Goal: Contribute content

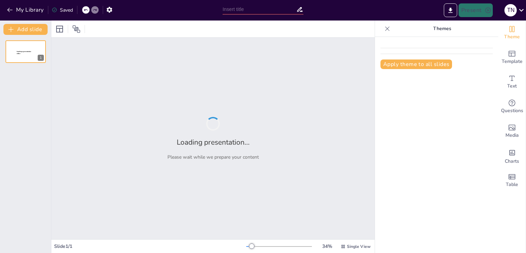
type input "New Sendsteps"
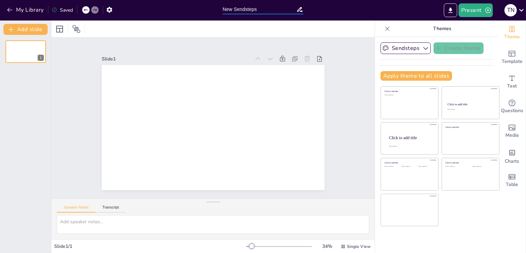
click at [251, 8] on input "New Sendsteps" at bounding box center [260, 9] width 74 height 10
click at [265, 8] on input "New Sendsteps" at bounding box center [260, 9] width 74 height 10
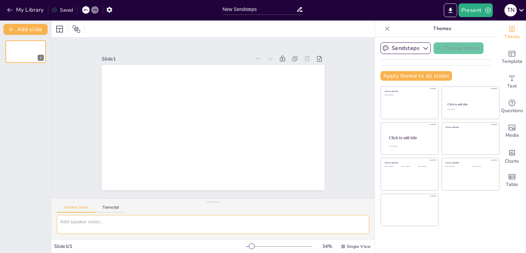
click at [96, 223] on textarea at bounding box center [213, 224] width 312 height 19
paste textarea "who are x-ray technologists and what is their job? why is this the profession o…"
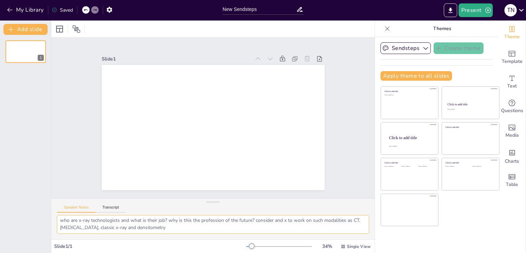
scroll to position [1, 0]
type textarea "who are x-ray technologists and what is their job? why is this the profession o…"
click at [107, 206] on button "Transcript" at bounding box center [111, 210] width 30 height 8
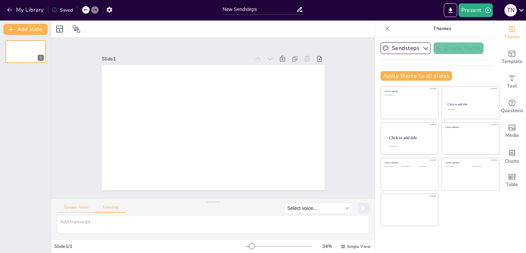
click at [78, 206] on button "Speaker Notes" at bounding box center [76, 210] width 39 height 8
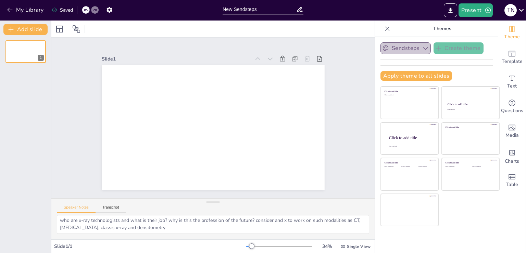
click at [401, 47] on button "Sendsteps" at bounding box center [406, 48] width 50 height 12
click at [12, 8] on icon "button" at bounding box center [10, 10] width 7 height 7
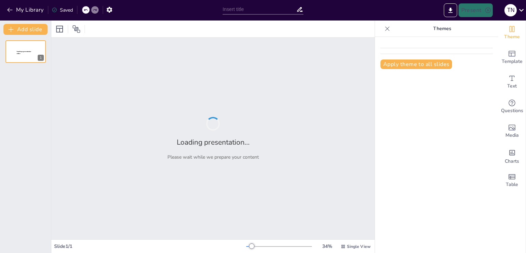
type input "Модальности в работе рентгеновского техника: КТ, МРТ и денситометрия"
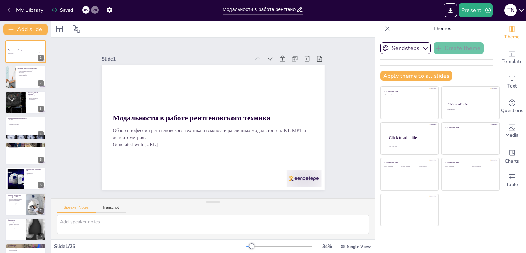
checkbox input "true"
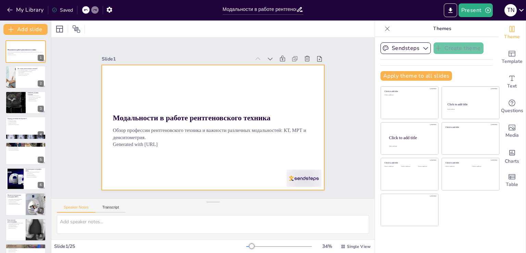
checkbox input "true"
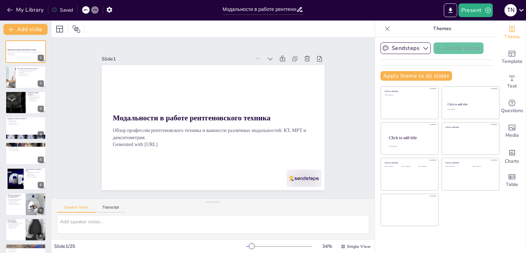
checkbox input "true"
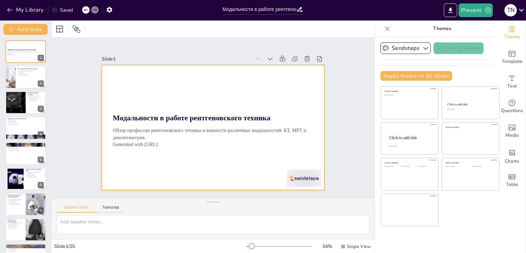
checkbox input "true"
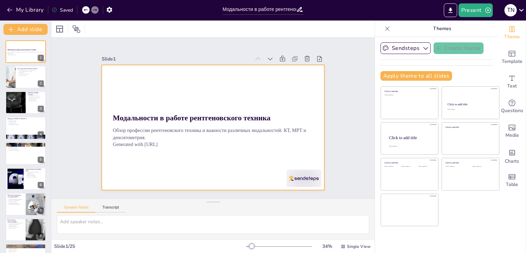
checkbox input "true"
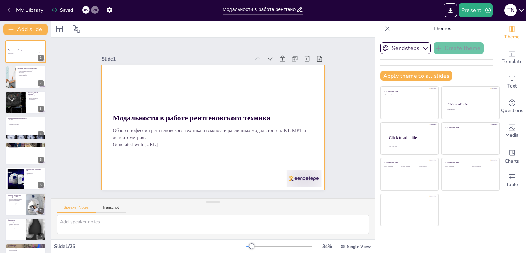
checkbox input "true"
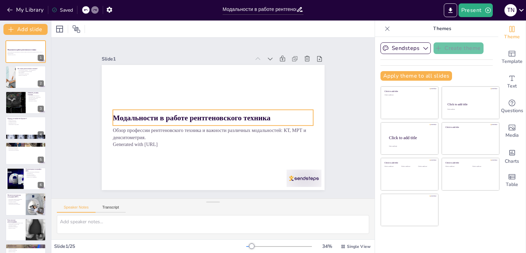
checkbox input "true"
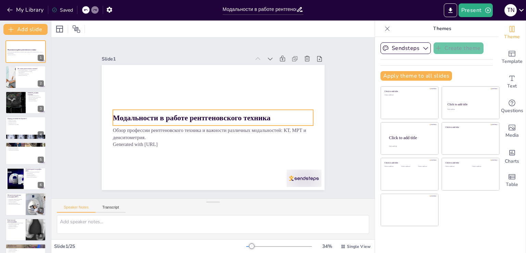
checkbox input "true"
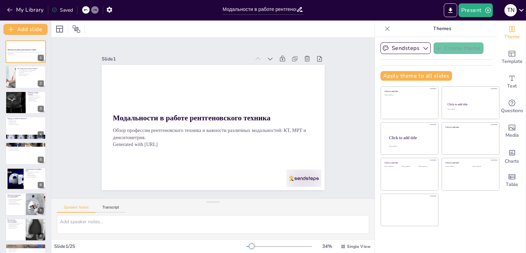
checkbox input "true"
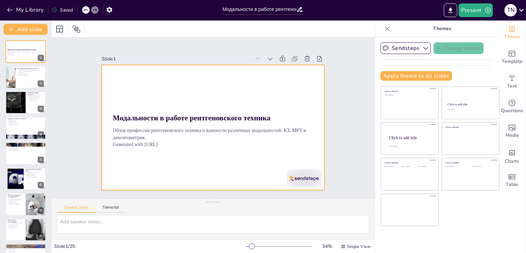
checkbox input "true"
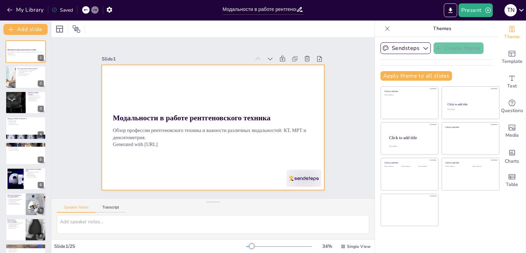
checkbox input "true"
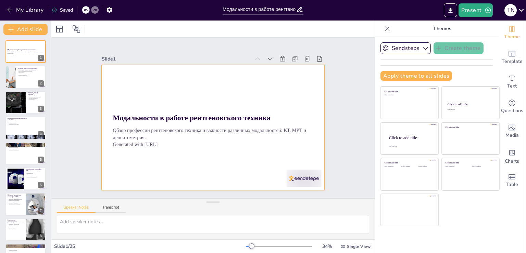
checkbox input "true"
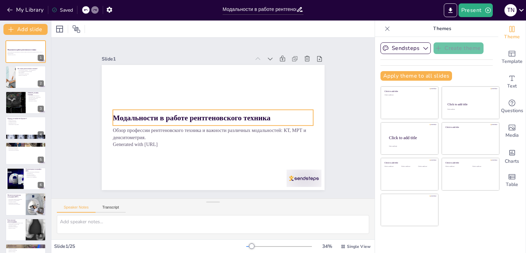
checkbox input "true"
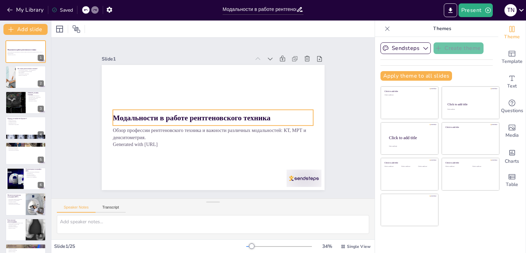
checkbox input "true"
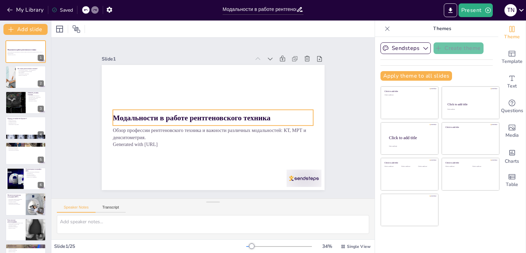
checkbox input "true"
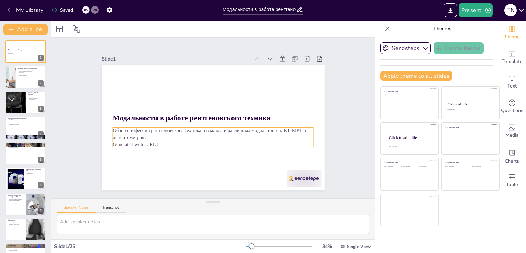
checkbox input "true"
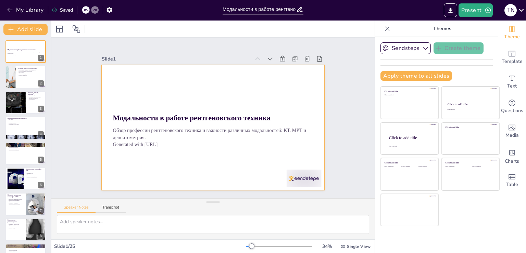
checkbox input "true"
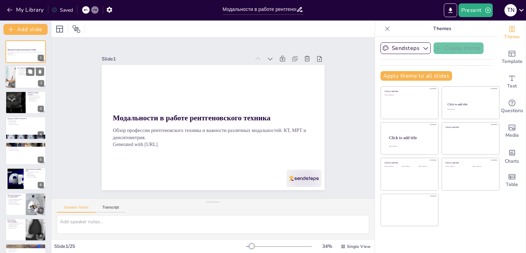
checkbox input "true"
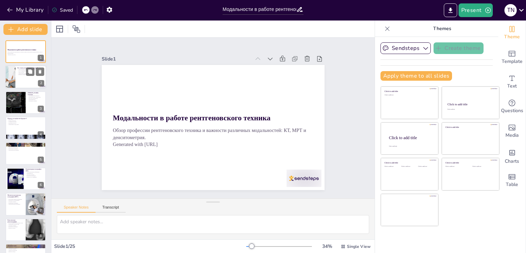
checkbox input "true"
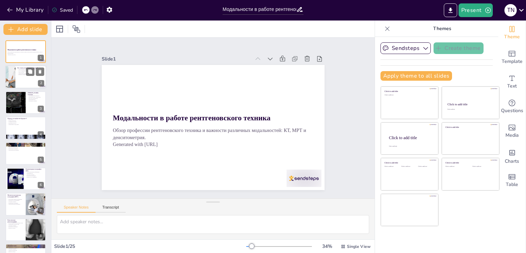
click at [21, 76] on div at bounding box center [25, 77] width 41 height 23
type textarea "Рентгеновские техники — это квалифицированные специалисты, которые обладают зна…"
checkbox input "true"
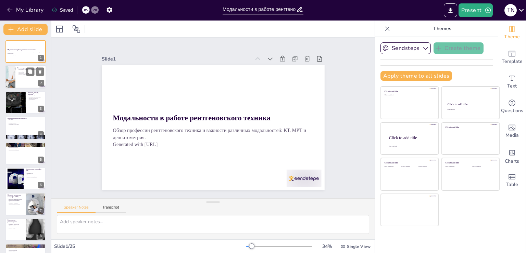
checkbox input "true"
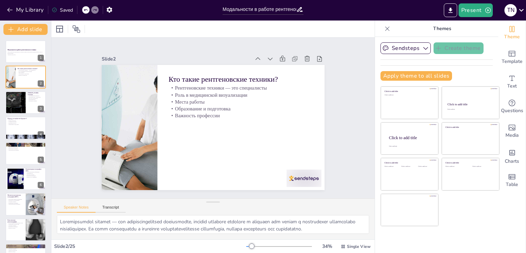
checkbox input "true"
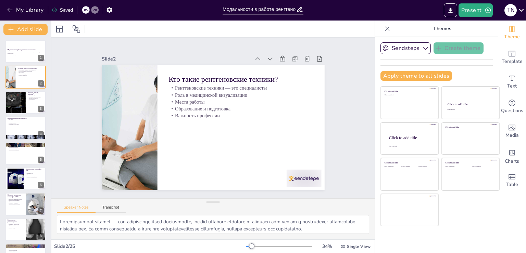
checkbox input "true"
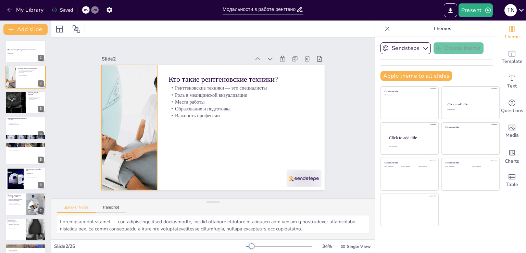
checkbox input "true"
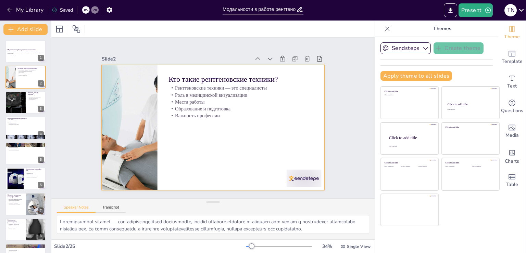
checkbox input "true"
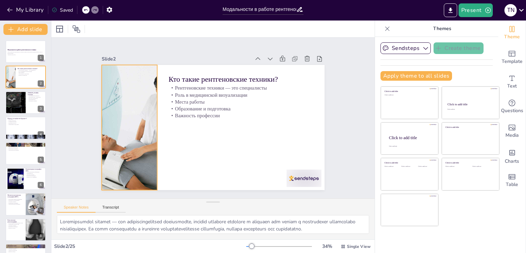
checkbox input "true"
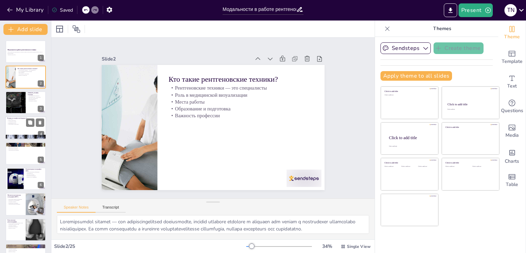
checkbox input "true"
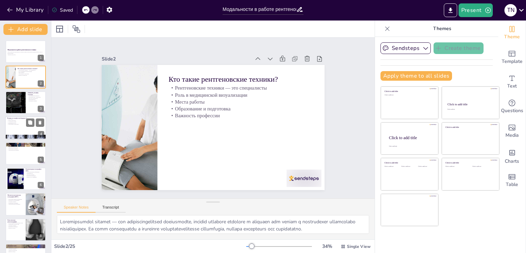
checkbox input "true"
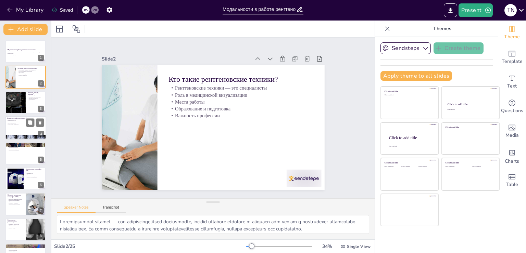
checkbox input "true"
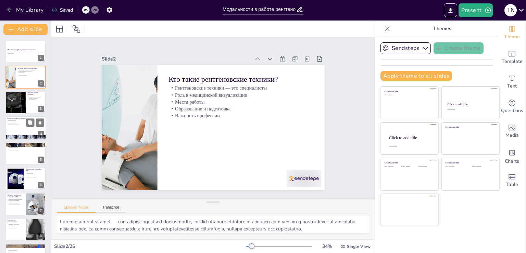
checkbox input "true"
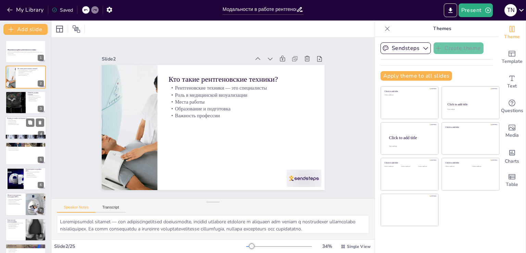
checkbox input "true"
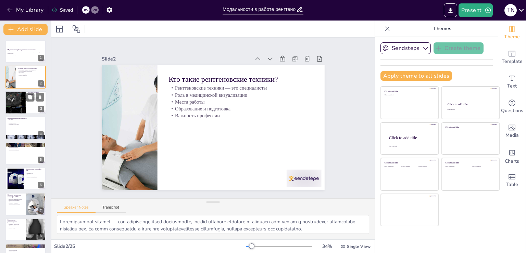
checkbox input "true"
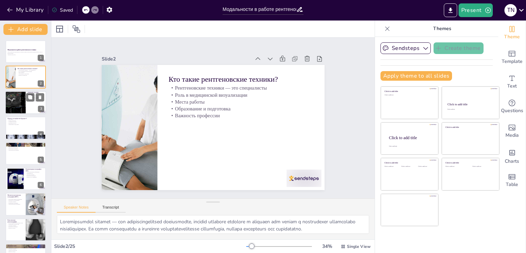
checkbox input "true"
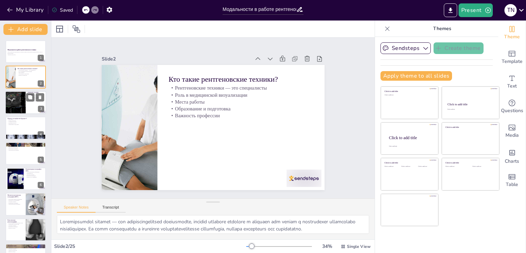
checkbox input "true"
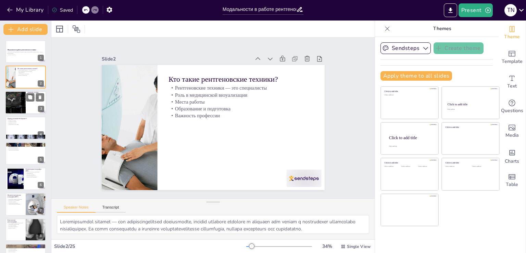
checkbox input "true"
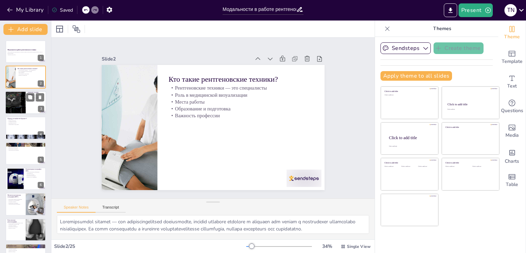
click at [20, 103] on div at bounding box center [15, 102] width 33 height 23
type textarea "Рентгеновские техники обеспечивают безопасность пациентов, следя за правильным …"
checkbox input "true"
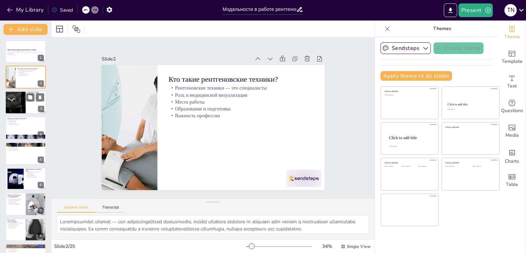
checkbox input "true"
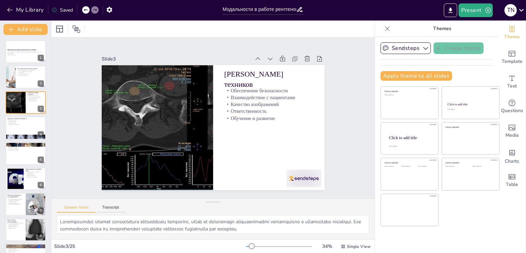
checkbox input "true"
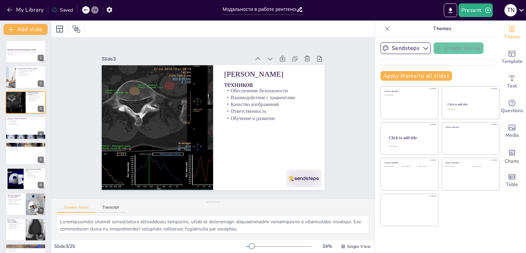
checkbox input "true"
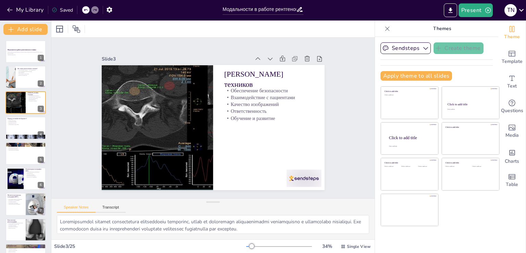
checkbox input "true"
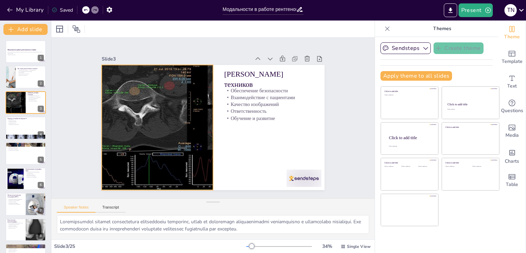
checkbox input "true"
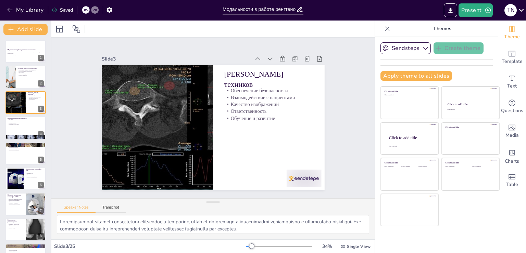
checkbox input "true"
click at [23, 132] on div at bounding box center [25, 127] width 41 height 23
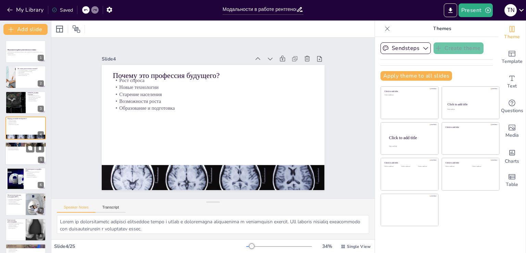
click at [19, 156] on div at bounding box center [25, 153] width 41 height 23
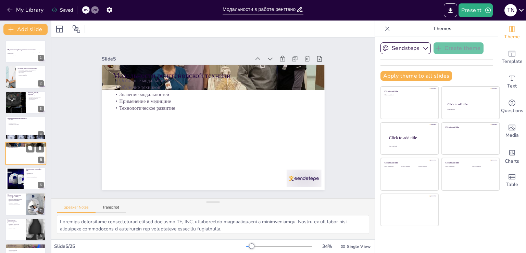
scroll to position [10, 0]
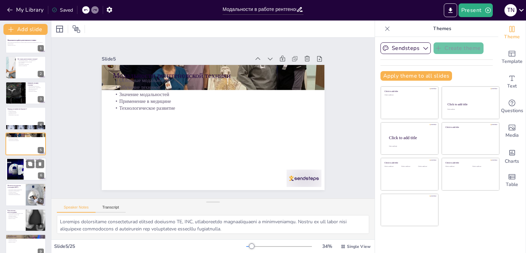
click at [14, 172] on div at bounding box center [15, 169] width 75 height 21
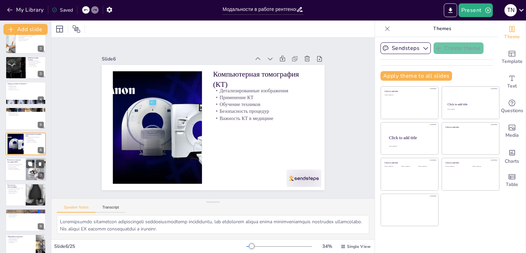
click at [24, 170] on div at bounding box center [25, 169] width 41 height 23
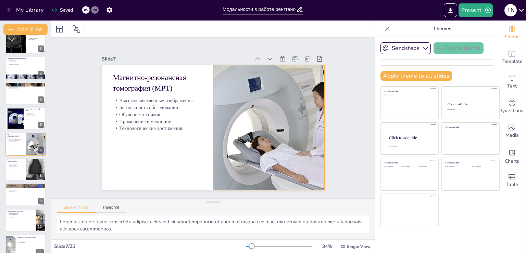
click at [269, 154] on div at bounding box center [268, 133] width 200 height 144
click at [27, 173] on div at bounding box center [36, 169] width 24 height 23
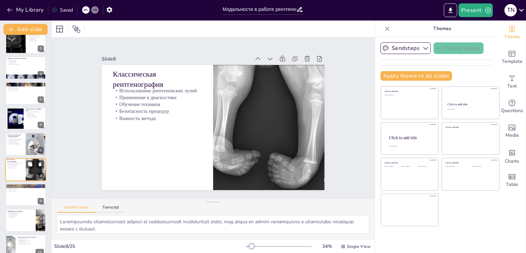
scroll to position [86, 0]
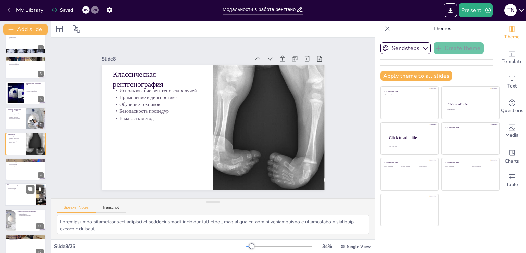
click at [20, 187] on p "Практическая подготовка" at bounding box center [20, 187] width 27 height 1
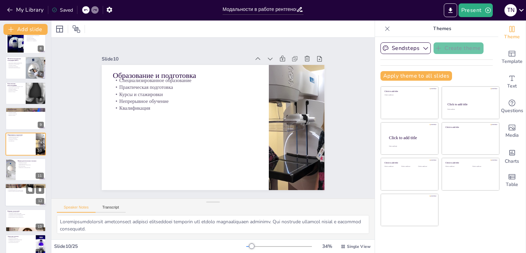
click at [23, 206] on div "Перспективы карьеры Карьерный рост Переход в смежные области Непрерывное обучен…" at bounding box center [25, 195] width 41 height 23
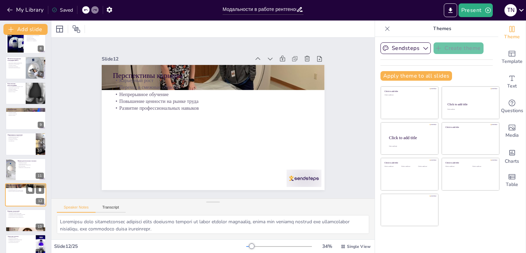
scroll to position [188, 0]
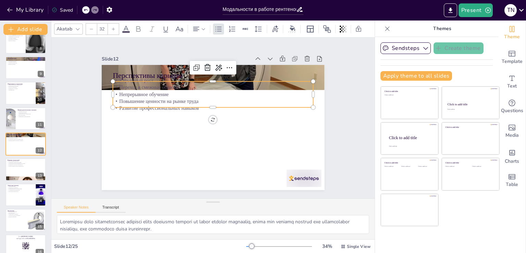
click at [131, 95] on p "Непрерывное обучение" at bounding box center [215, 95] width 200 height 28
click at [134, 78] on div at bounding box center [217, 79] width 200 height 26
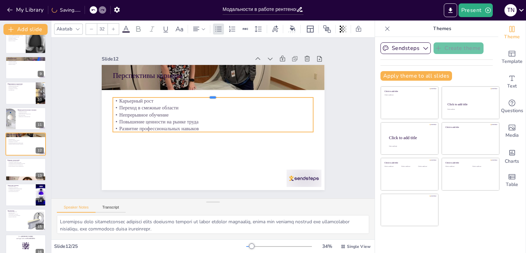
drag, startPoint x: 159, startPoint y: 77, endPoint x: 145, endPoint y: 93, distance: 20.9
click at [145, 93] on div at bounding box center [215, 95] width 200 height 26
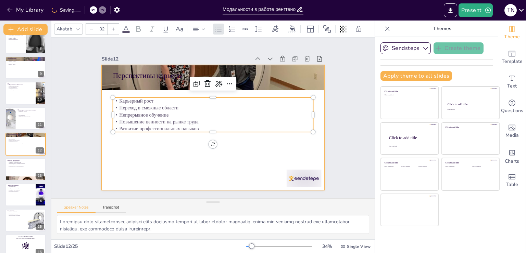
click at [163, 167] on div at bounding box center [212, 128] width 235 height 148
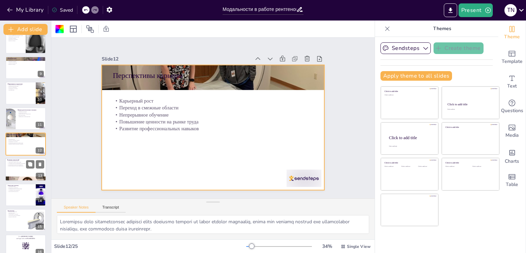
click at [23, 168] on div at bounding box center [25, 169] width 41 height 23
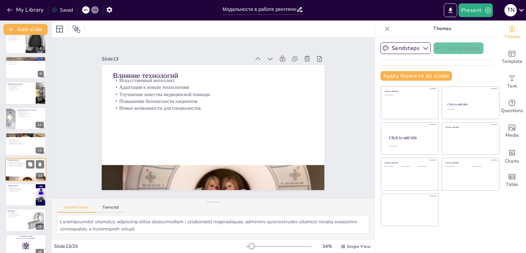
scroll to position [213, 0]
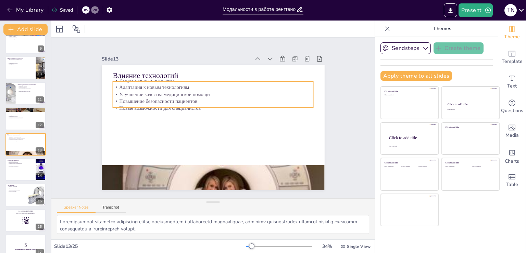
click at [152, 92] on p "Улучшение качества медицинской помощи" at bounding box center [215, 95] width 200 height 28
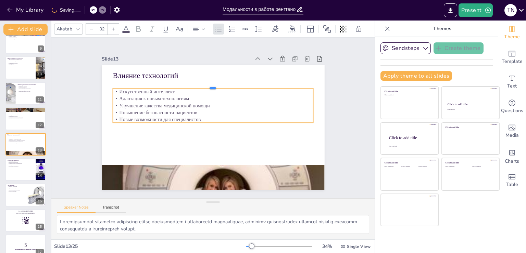
drag, startPoint x: 194, startPoint y: 77, endPoint x: 189, endPoint y: 84, distance: 8.4
click at [189, 84] on div at bounding box center [216, 86] width 200 height 26
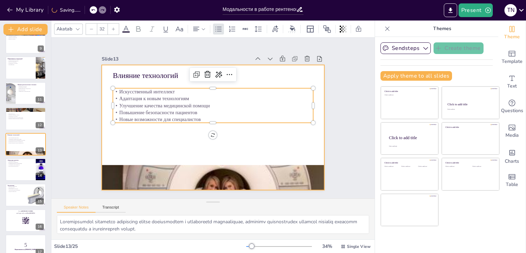
click at [162, 151] on div at bounding box center [212, 128] width 235 height 148
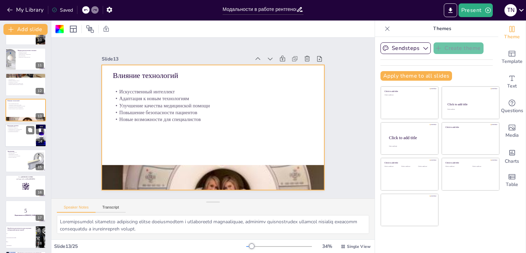
click at [22, 137] on div at bounding box center [25, 135] width 41 height 23
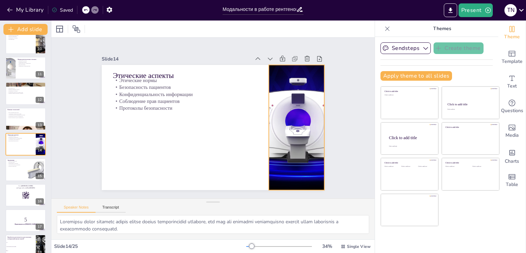
click at [292, 149] on div at bounding box center [295, 137] width 251 height 150
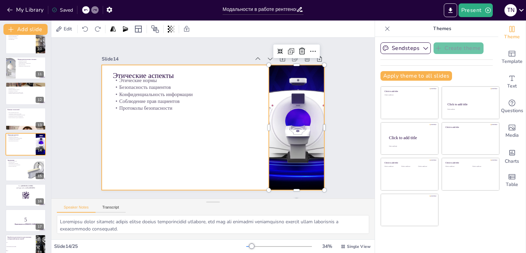
click at [168, 164] on div at bounding box center [212, 128] width 235 height 148
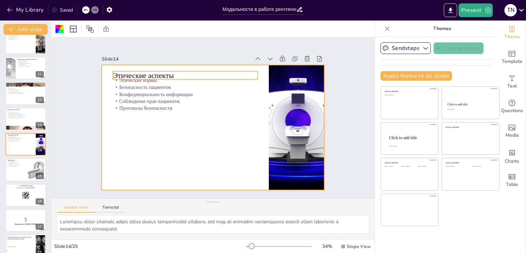
click at [143, 74] on p "Этические аспекты" at bounding box center [189, 72] width 145 height 25
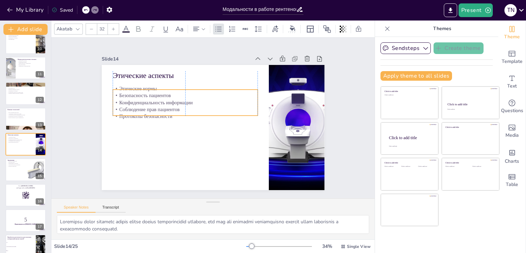
drag, startPoint x: 158, startPoint y: 83, endPoint x: 158, endPoint y: 91, distance: 8.2
click at [158, 91] on p "Безопасность пациентов" at bounding box center [187, 93] width 145 height 22
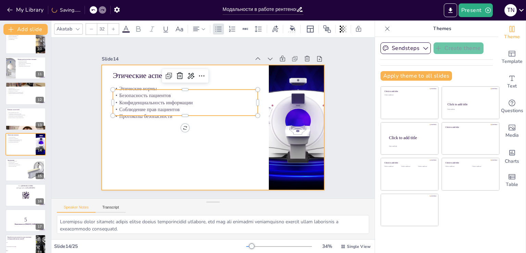
click at [160, 147] on div at bounding box center [212, 128] width 235 height 148
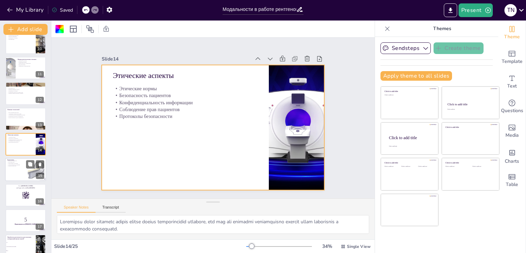
click at [15, 170] on div at bounding box center [25, 170] width 41 height 23
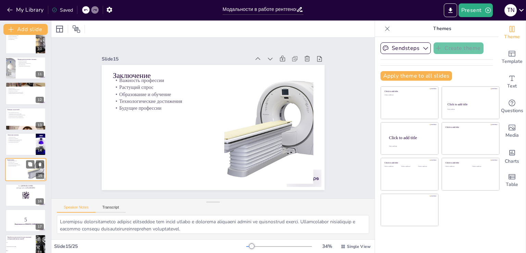
scroll to position [264, 0]
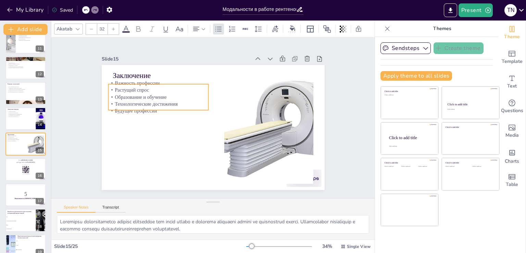
drag, startPoint x: 156, startPoint y: 78, endPoint x: 152, endPoint y: 81, distance: 5.2
click at [152, 81] on p "Важность профессии" at bounding box center [162, 77] width 100 height 17
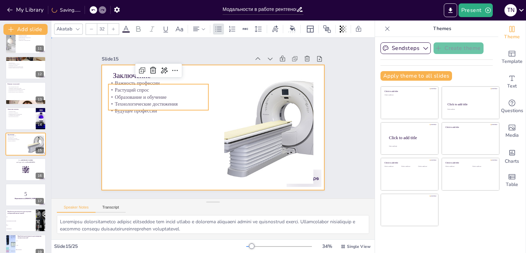
click at [158, 147] on div at bounding box center [212, 128] width 235 height 148
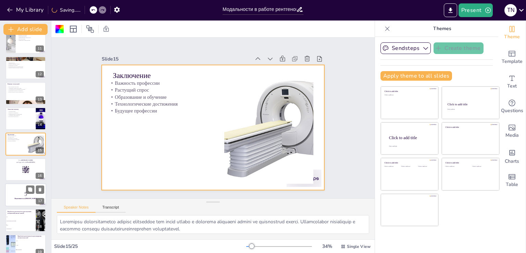
click at [27, 203] on div at bounding box center [25, 195] width 41 height 23
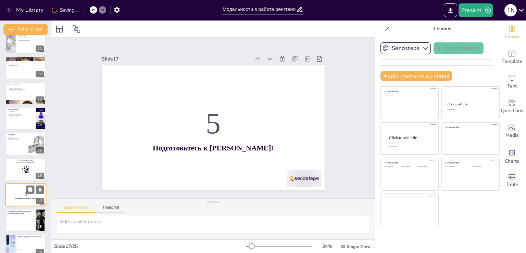
scroll to position [315, 0]
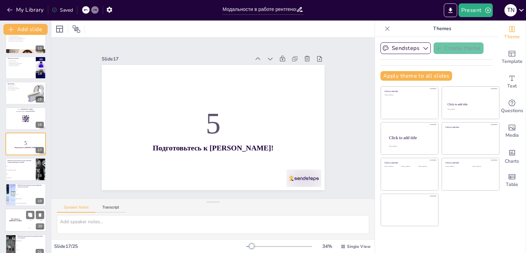
click at [20, 219] on div "The winner is Niels 🏆" at bounding box center [15, 220] width 21 height 23
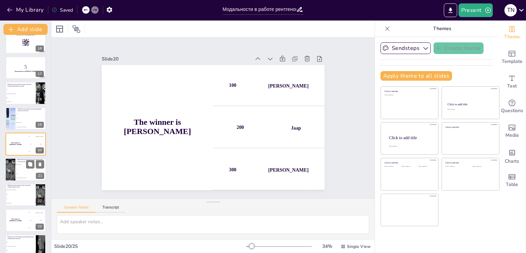
click at [18, 172] on li "МРТ" at bounding box center [30, 174] width 31 height 4
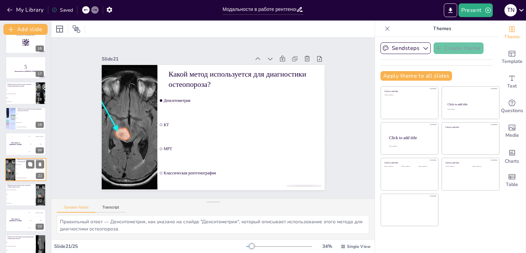
scroll to position [417, 0]
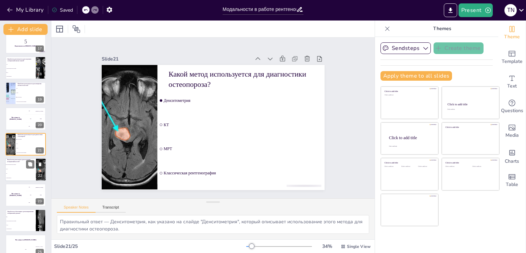
click at [19, 178] on li "Денситометрия" at bounding box center [20, 178] width 31 height 4
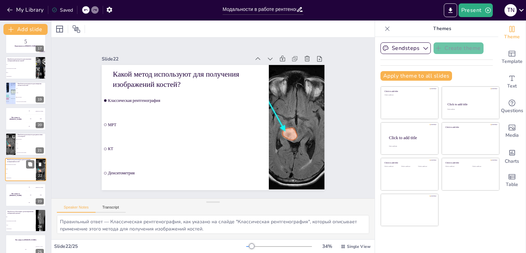
scroll to position [426, 0]
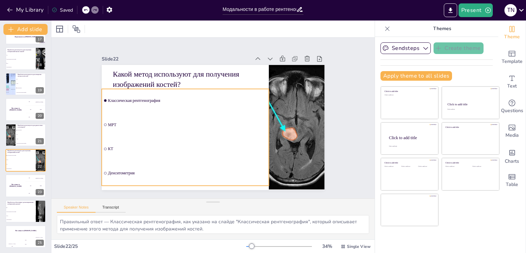
click at [104, 115] on input "checkbox" at bounding box center [105, 113] width 3 height 3
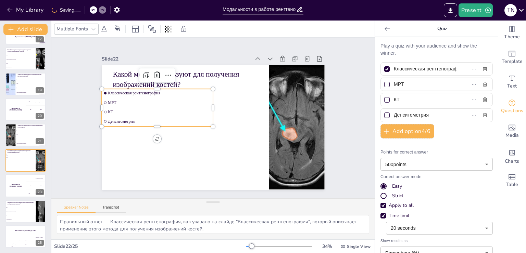
click at [104, 101] on input "checkbox" at bounding box center [105, 102] width 2 height 2
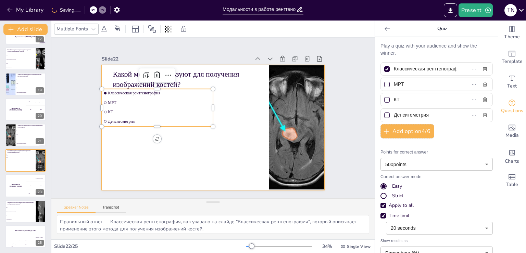
click at [251, 143] on div at bounding box center [212, 128] width 235 height 148
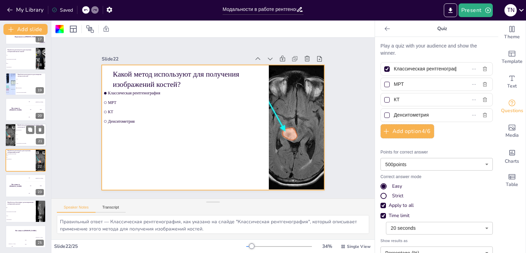
click at [21, 142] on li "Классическая рентгенография" at bounding box center [30, 143] width 31 height 4
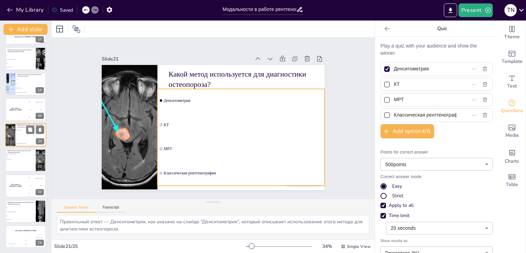
scroll to position [417, 0]
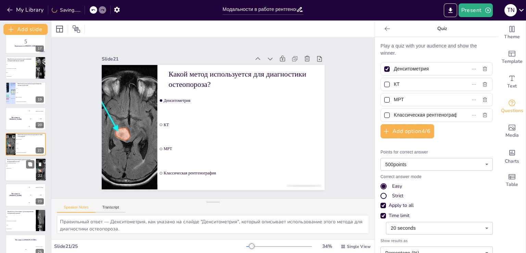
click at [16, 175] on div at bounding box center [25, 169] width 41 height 23
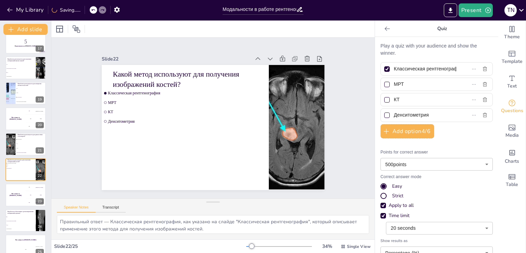
scroll to position [426, 0]
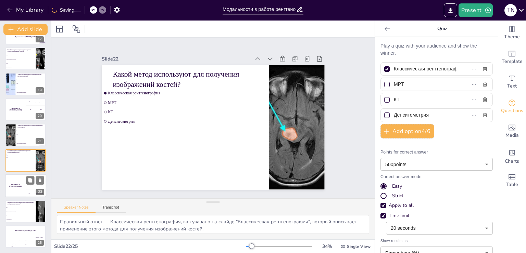
click at [24, 194] on div "The winner is Niels 🏆" at bounding box center [15, 186] width 21 height 23
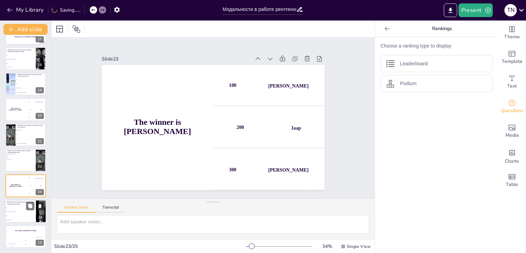
click at [15, 210] on li "Классическая рентгенография" at bounding box center [20, 212] width 31 height 4
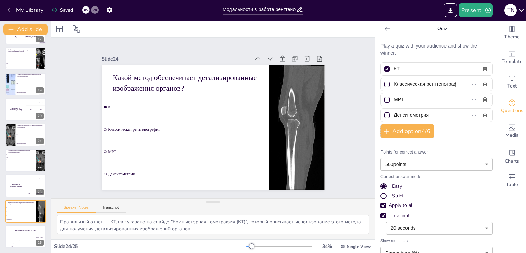
click at [384, 83] on div at bounding box center [386, 84] width 5 height 5
click at [394, 83] on input "Классическая рентгенография" at bounding box center [425, 84] width 63 height 10
click at [384, 83] on div at bounding box center [386, 84] width 5 height 5
click at [394, 83] on input "Классическая рентгенография" at bounding box center [425, 84] width 63 height 10
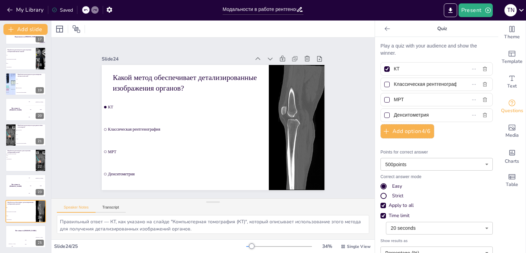
click at [384, 69] on div at bounding box center [386, 68] width 5 height 5
click at [394, 69] on input "КТ" at bounding box center [425, 69] width 63 height 10
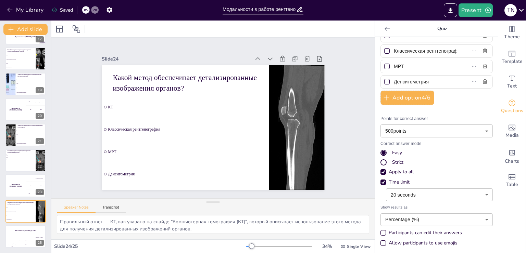
scroll to position [42, 0]
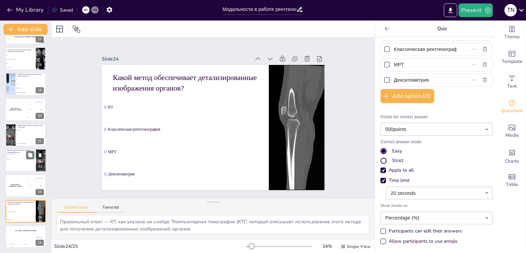
click at [16, 168] on div at bounding box center [25, 160] width 41 height 23
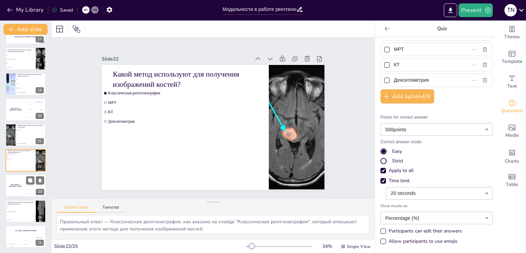
click at [13, 186] on h4 "The winner is Niels 🏆" at bounding box center [15, 185] width 21 height 3
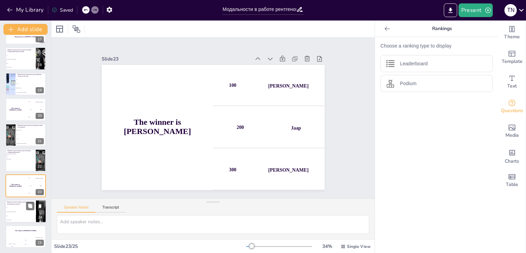
click at [18, 212] on span "Классическая рентгенография" at bounding box center [20, 212] width 29 height 1
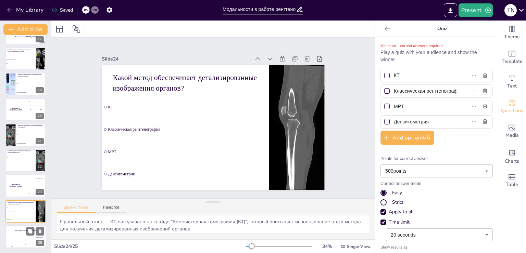
click at [15, 237] on div "Hasan 100" at bounding box center [12, 243] width 14 height 12
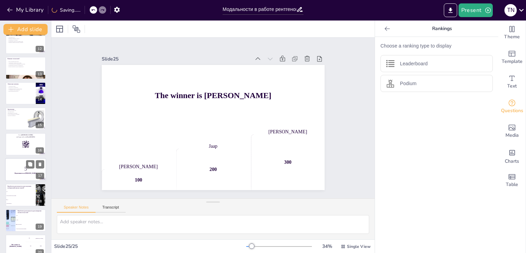
click at [28, 159] on div at bounding box center [25, 169] width 41 height 23
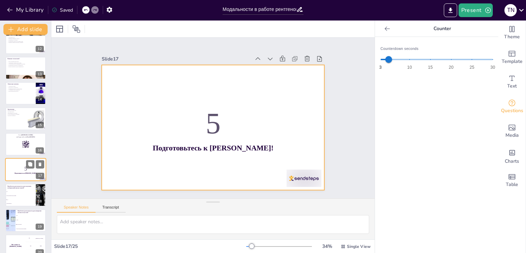
scroll to position [315, 0]
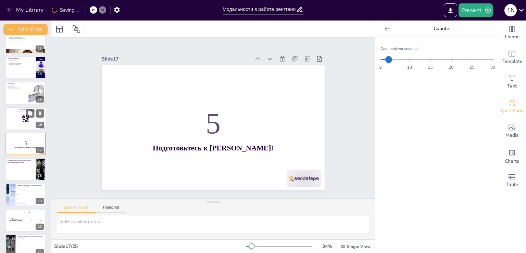
click at [28, 108] on div at bounding box center [25, 118] width 41 height 23
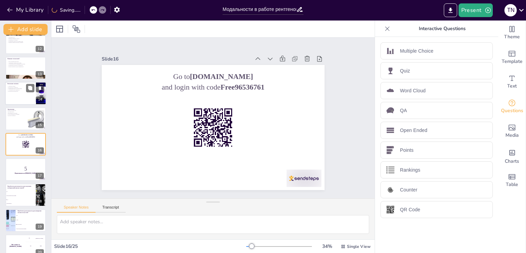
click at [22, 92] on div at bounding box center [25, 93] width 41 height 23
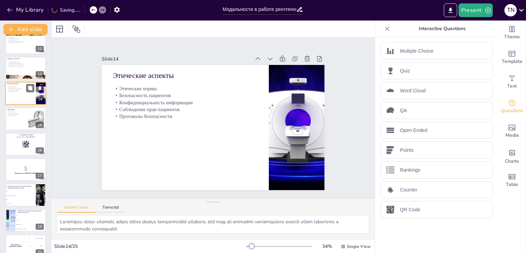
scroll to position [238, 0]
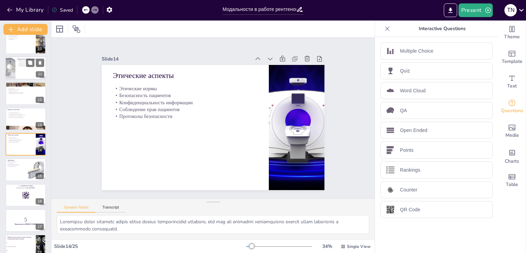
click at [16, 62] on div at bounding box center [25, 68] width 41 height 23
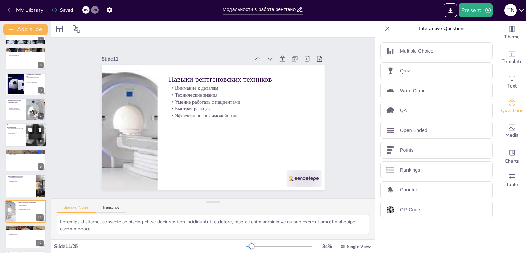
scroll to position [94, 0]
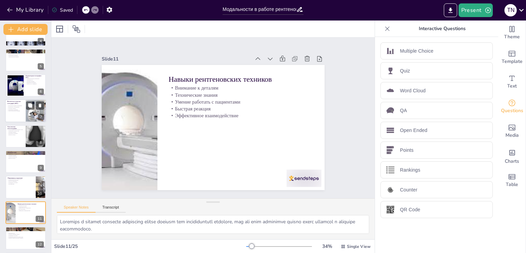
click at [14, 113] on div at bounding box center [25, 111] width 41 height 23
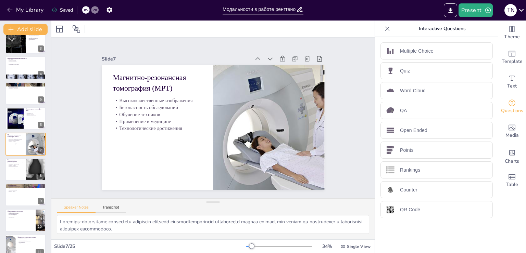
click at [24, 76] on div at bounding box center [25, 77] width 40 height 28
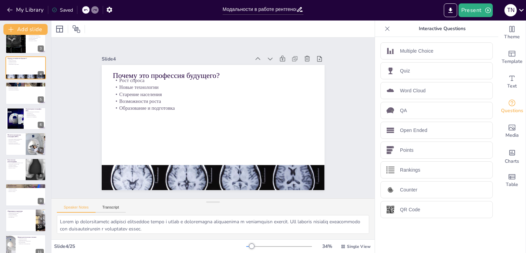
scroll to position [0, 0]
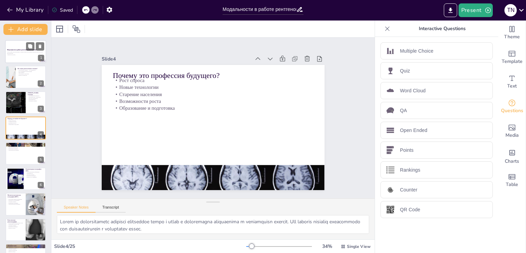
click at [25, 53] on p "Обзор профессии рентгеновского техника и важности различных модальностей: КТ, М…" at bounding box center [25, 53] width 37 height 2
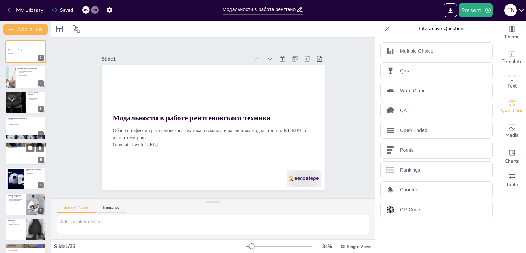
click at [16, 154] on div at bounding box center [25, 153] width 41 height 23
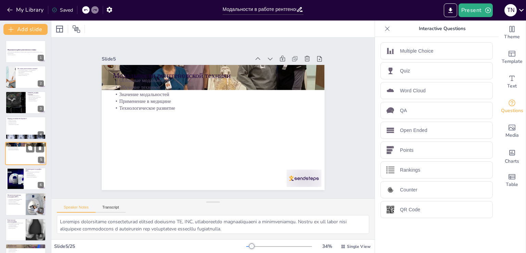
scroll to position [10, 0]
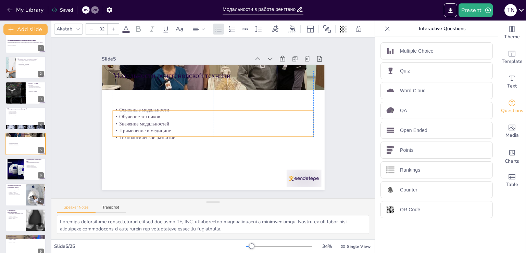
drag, startPoint x: 160, startPoint y: 78, endPoint x: 161, endPoint y: 108, distance: 29.5
click at [161, 108] on p "Основные модальности" at bounding box center [214, 110] width 200 height 28
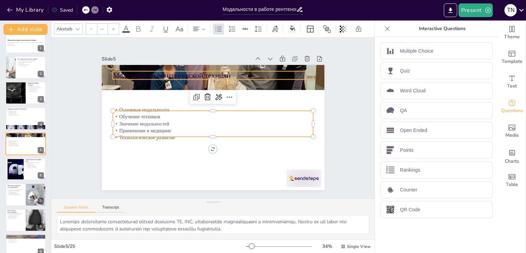
click at [164, 75] on p "Модальности рентгеновской техники" at bounding box center [217, 76] width 201 height 32
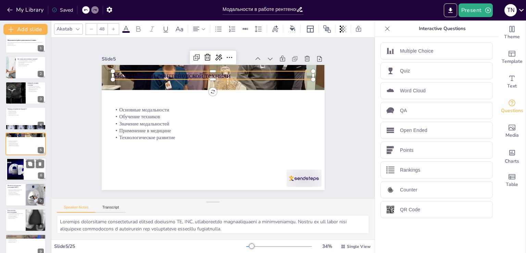
click at [11, 178] on div at bounding box center [15, 169] width 75 height 21
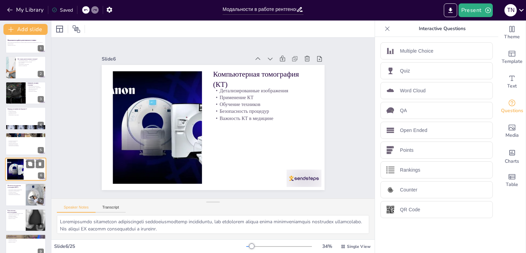
scroll to position [35, 0]
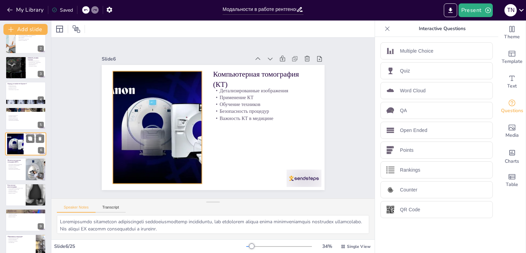
click at [19, 144] on div at bounding box center [15, 144] width 75 height 21
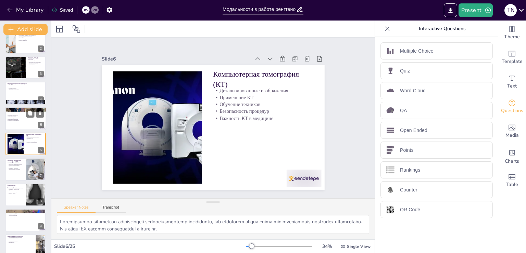
click at [11, 119] on p "Применение в медицине" at bounding box center [25, 119] width 37 height 1
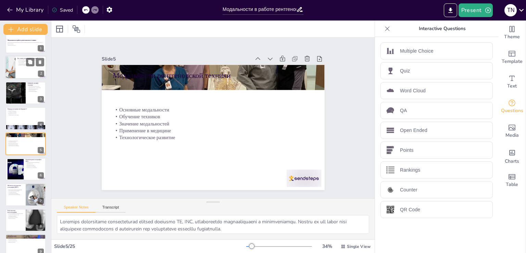
click at [22, 75] on div at bounding box center [25, 67] width 41 height 23
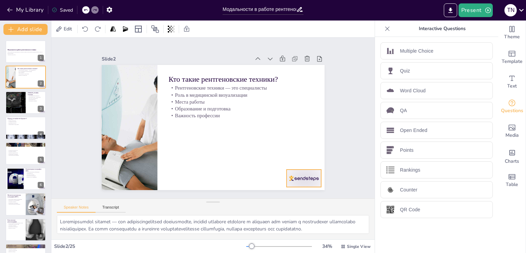
click at [299, 178] on div at bounding box center [304, 178] width 35 height 17
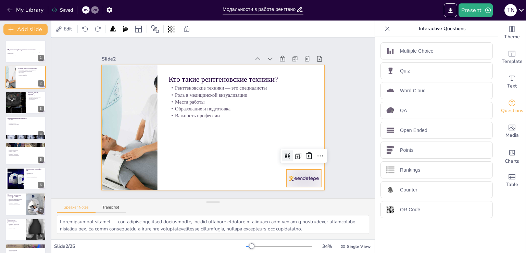
click at [248, 156] on div at bounding box center [212, 128] width 235 height 148
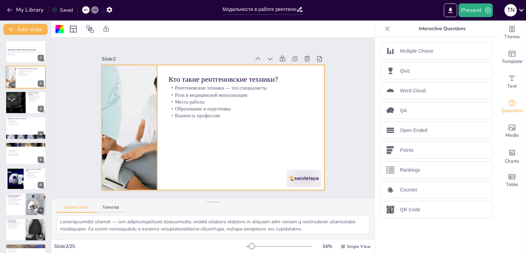
click at [112, 113] on div at bounding box center [129, 127] width 125 height 125
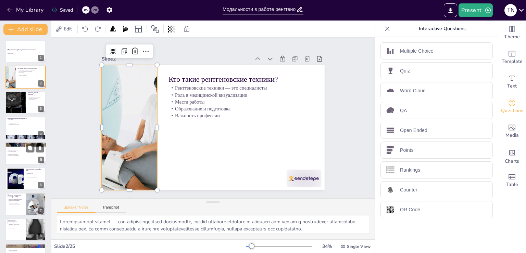
click at [22, 156] on p "Технологическое развитие" at bounding box center [25, 155] width 37 height 1
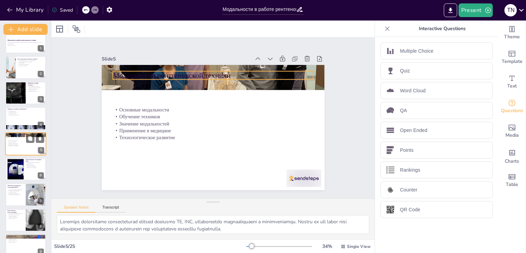
click at [25, 134] on p "Модальности рентгеновской техники" at bounding box center [25, 135] width 37 height 2
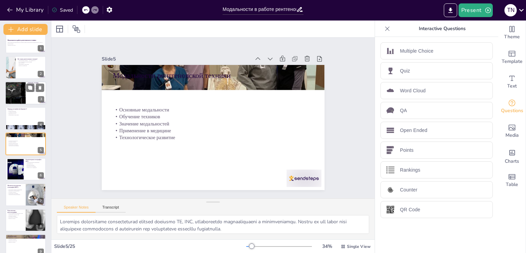
click at [25, 97] on div at bounding box center [15, 93] width 33 height 23
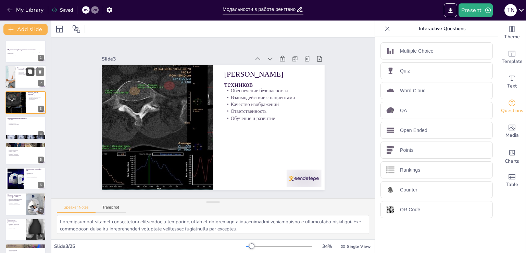
click at [33, 75] on button at bounding box center [30, 72] width 8 height 8
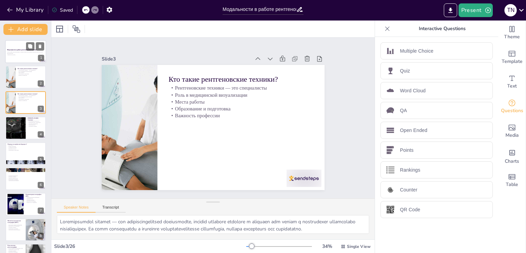
click at [23, 57] on div at bounding box center [25, 51] width 41 height 23
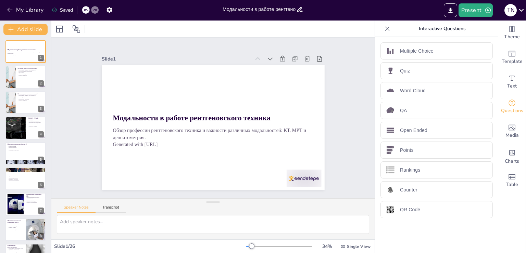
click at [265, 9] on input "Модальности в работе рентгеновского техника: КТ, МРТ и денситометрия" at bounding box center [260, 9] width 74 height 10
click at [299, 10] on icon at bounding box center [299, 9] width 5 height 5
click at [85, 8] on icon at bounding box center [86, 10] width 4 height 4
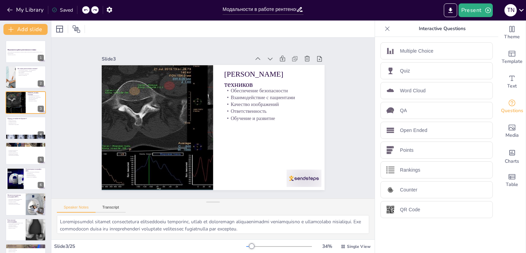
click at [85, 8] on icon at bounding box center [86, 10] width 4 height 4
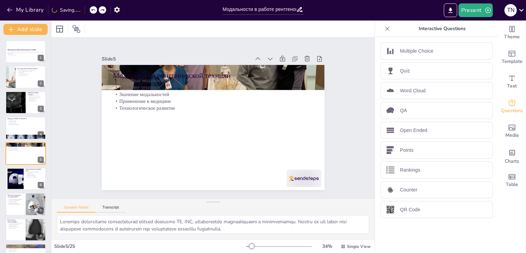
click at [85, 8] on div "My Library Saving......" at bounding box center [61, 9] width 123 height 12
click at [84, 10] on icon at bounding box center [86, 10] width 4 height 4
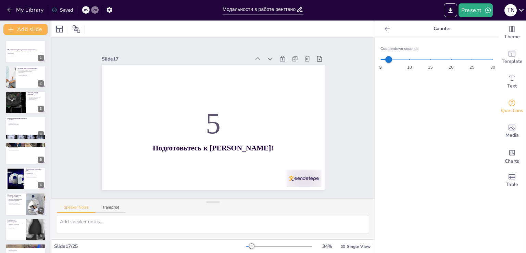
click at [84, 9] on div at bounding box center [86, 10] width 8 height 8
click at [84, 9] on icon at bounding box center [86, 10] width 4 height 4
click at [88, 9] on icon at bounding box center [86, 10] width 4 height 4
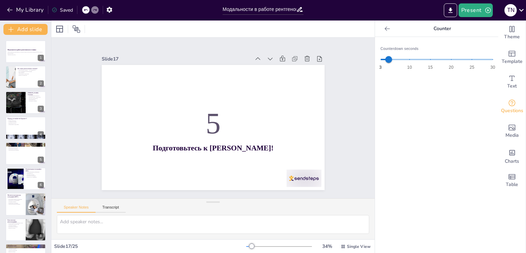
click at [88, 9] on icon at bounding box center [86, 10] width 4 height 4
click at [85, 7] on div at bounding box center [86, 10] width 8 height 8
click at [8, 7] on icon "button" at bounding box center [10, 10] width 7 height 7
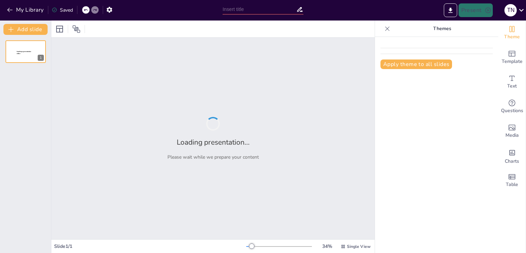
type input "История профессии рентгенолога: от истоков до современности"
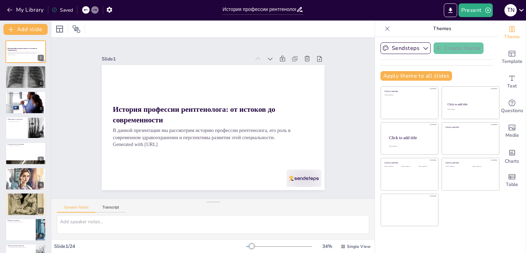
checkbox input "true"
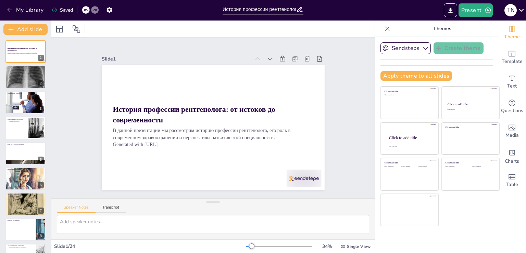
checkbox input "true"
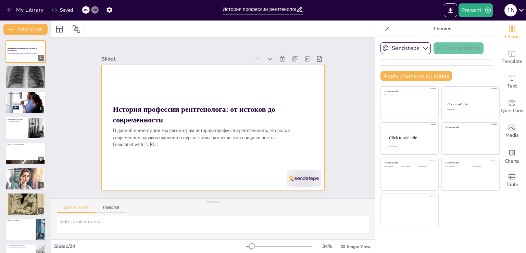
checkbox input "true"
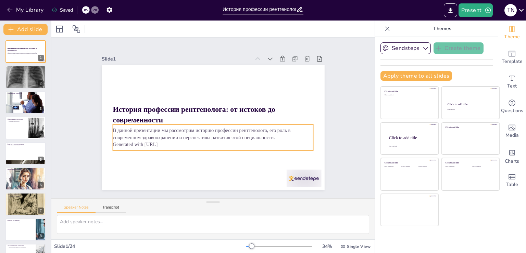
checkbox input "true"
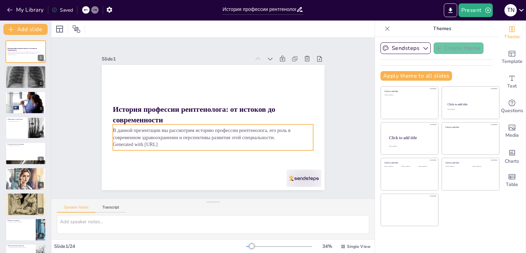
checkbox input "true"
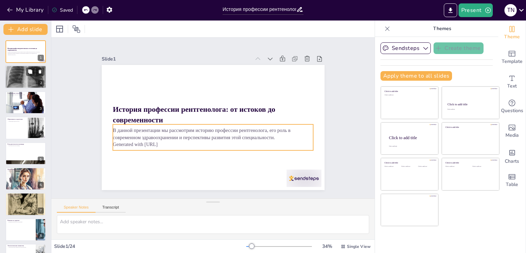
checkbox input "true"
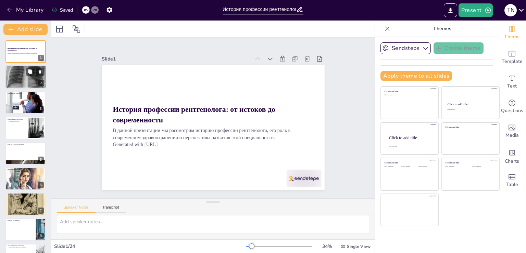
click at [11, 69] on div at bounding box center [25, 77] width 41 height 46
checkbox input "true"
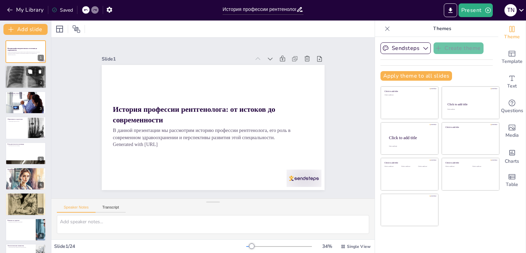
checkbox input "true"
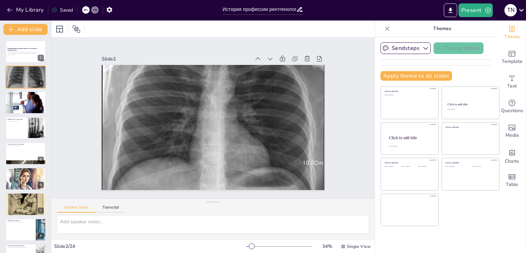
checkbox input "true"
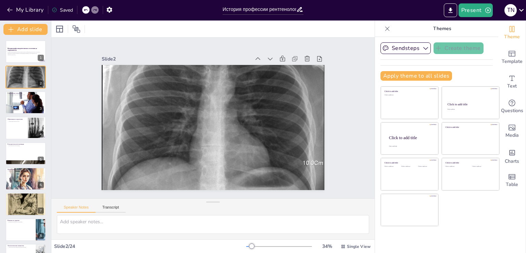
checkbox input "true"
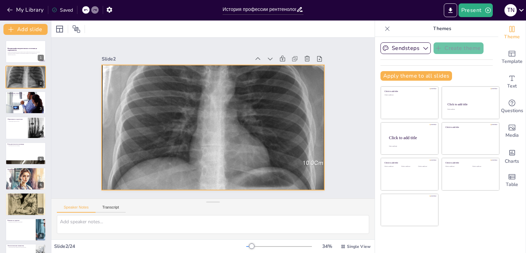
checkbox input "true"
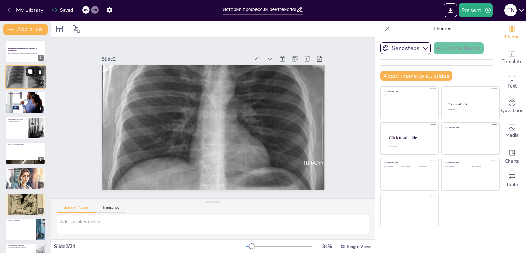
checkbox input "true"
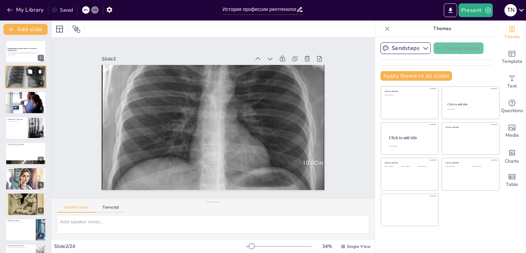
checkbox input "true"
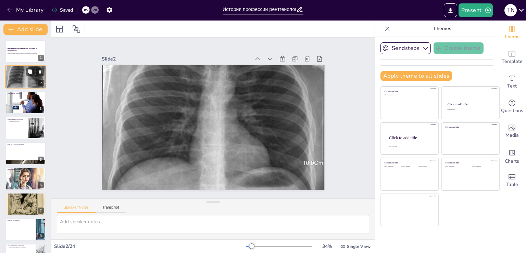
checkbox input "true"
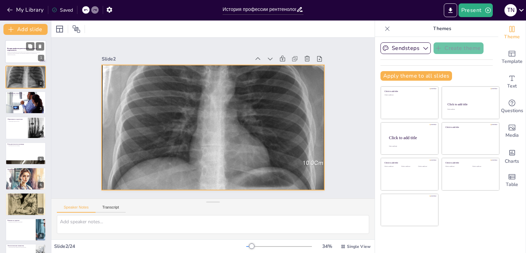
checkbox input "true"
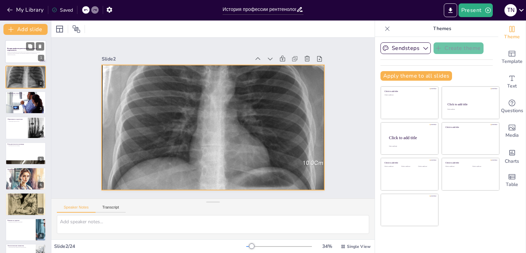
checkbox input "true"
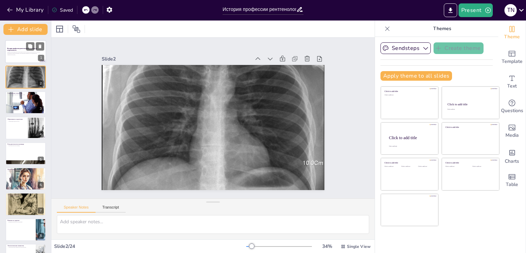
checkbox input "true"
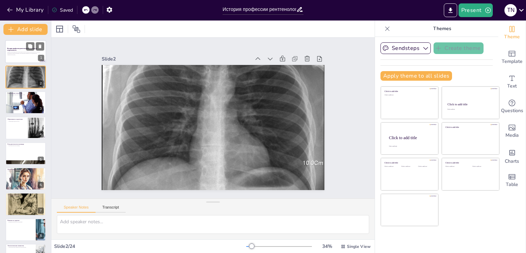
checkbox input "true"
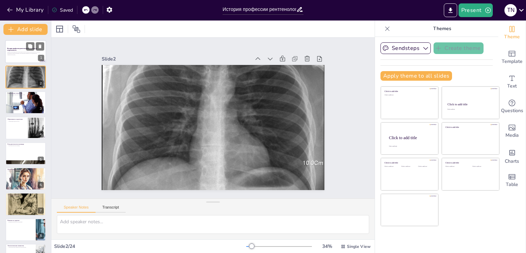
checkbox input "true"
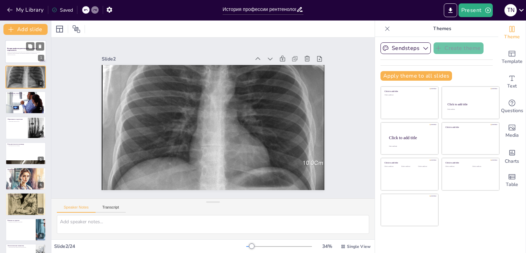
click at [16, 53] on p "В данной презентации мы рассмотрим историю профессии рентгенолога, его роль в с…" at bounding box center [25, 53] width 37 height 2
checkbox input "true"
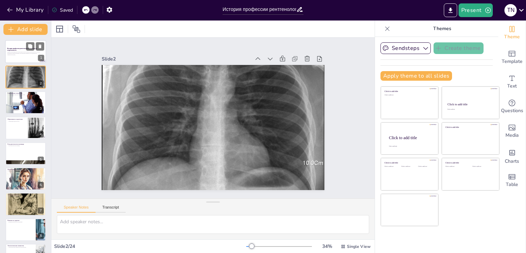
checkbox input "true"
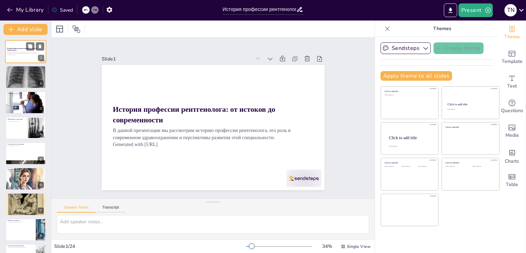
checkbox input "true"
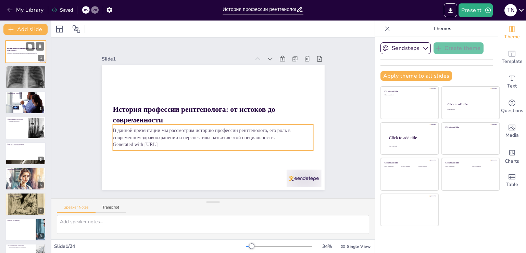
checkbox input "true"
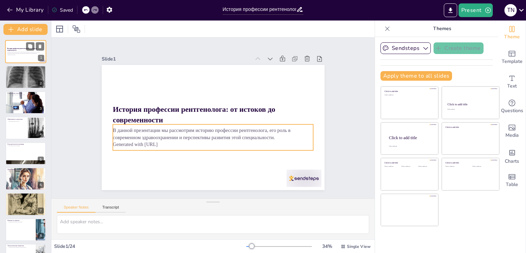
checkbox input "true"
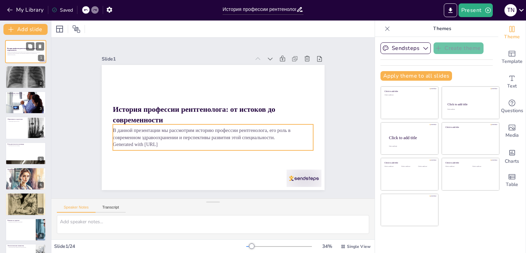
checkbox input "true"
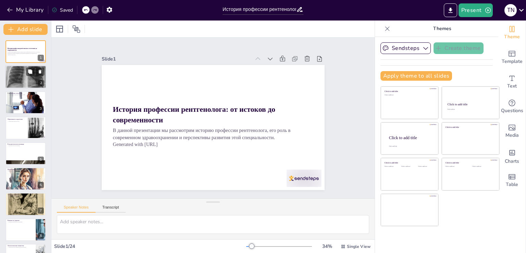
checkbox input "true"
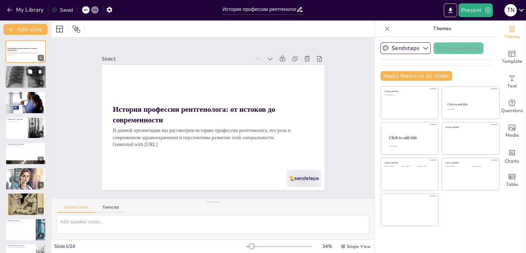
checkbox input "true"
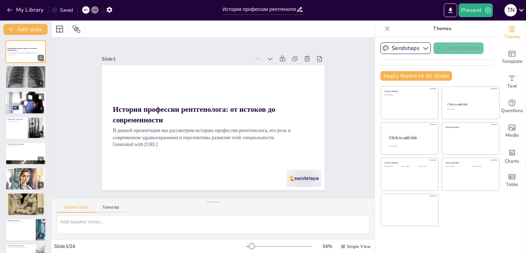
checkbox input "true"
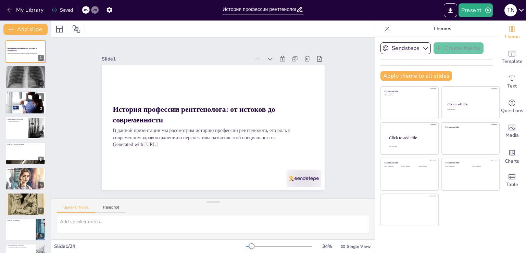
checkbox input "true"
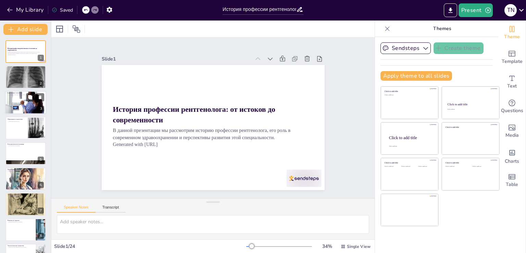
checkbox input "true"
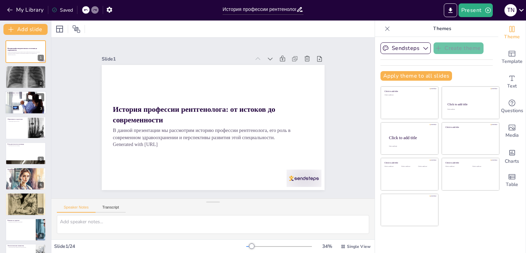
click at [16, 97] on div at bounding box center [25, 102] width 41 height 26
checkbox input "true"
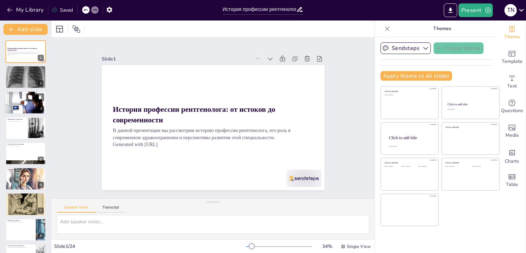
checkbox input "true"
type textarea "Современные технологии в рентгенологии включают в себя цифровую рентгенографию,…"
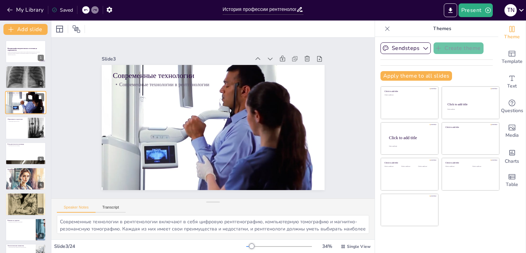
checkbox input "true"
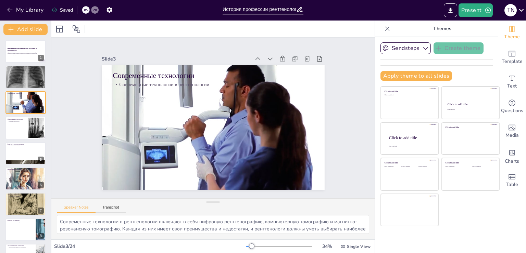
checkbox input "true"
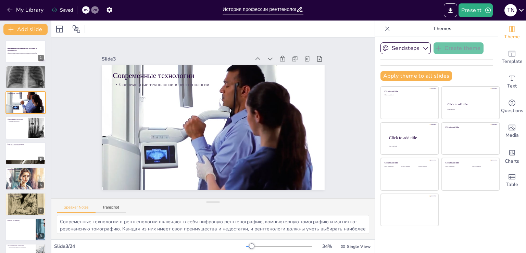
checkbox input "true"
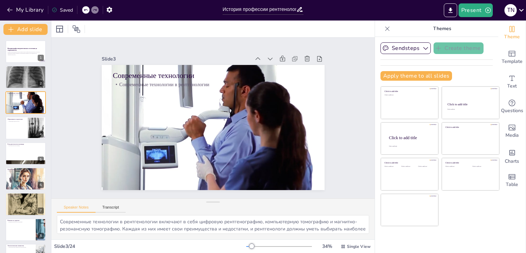
checkbox input "true"
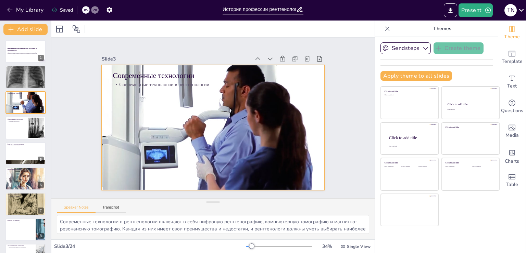
checkbox input "true"
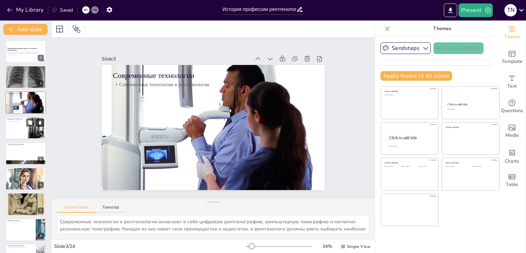
checkbox input "true"
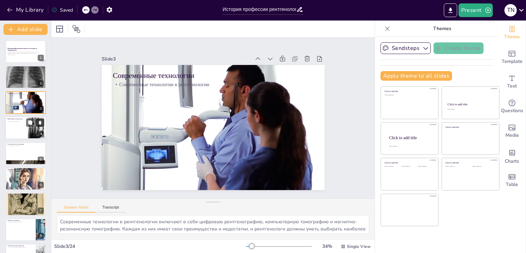
checkbox input "true"
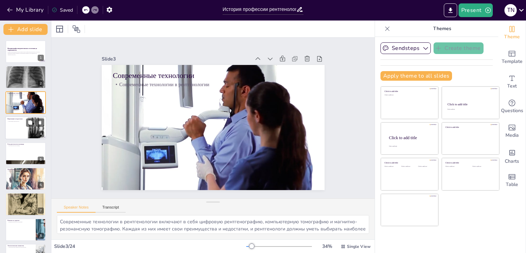
checkbox input "true"
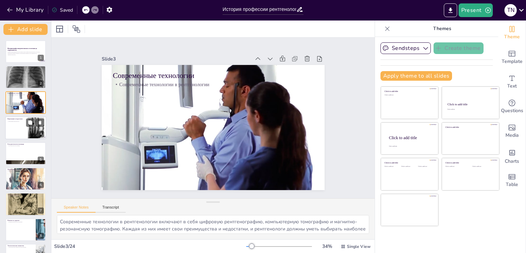
checkbox input "true"
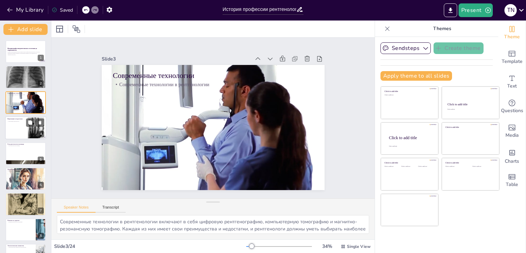
checkbox input "true"
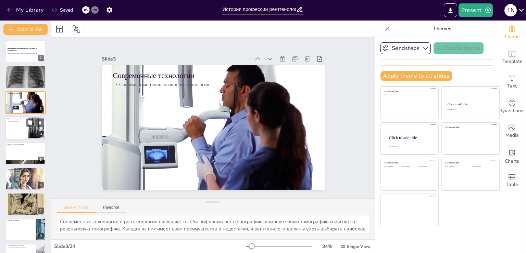
click at [28, 130] on div at bounding box center [36, 128] width 16 height 26
checkbox input "true"
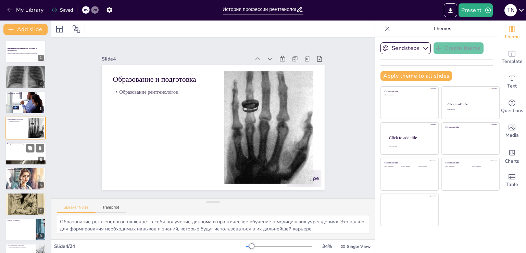
click at [13, 149] on div at bounding box center [25, 153] width 41 height 23
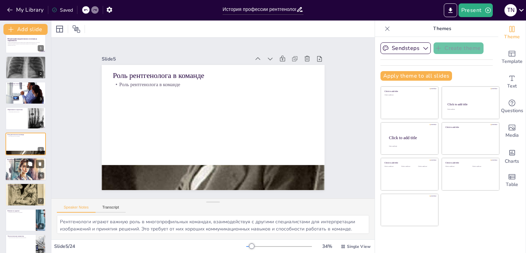
click at [23, 167] on div at bounding box center [26, 169] width 44 height 23
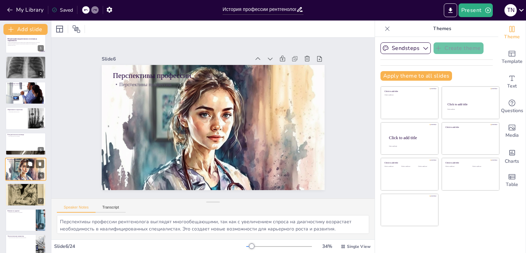
scroll to position [35, 0]
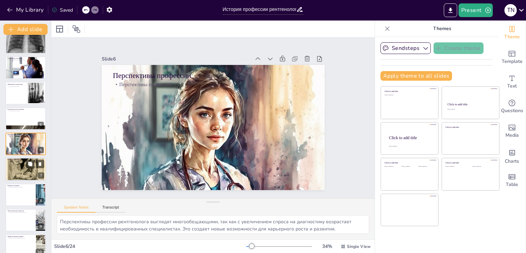
click at [23, 170] on div at bounding box center [25, 169] width 41 height 61
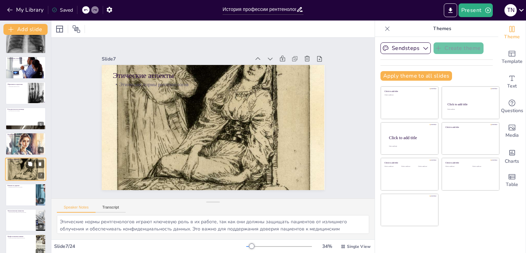
scroll to position [60, 0]
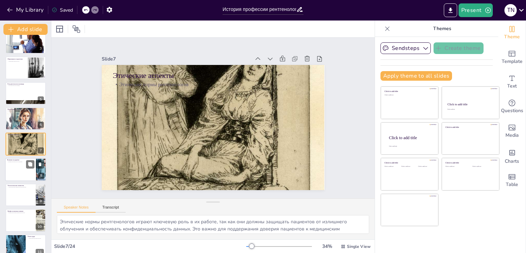
click at [18, 174] on div at bounding box center [25, 169] width 41 height 23
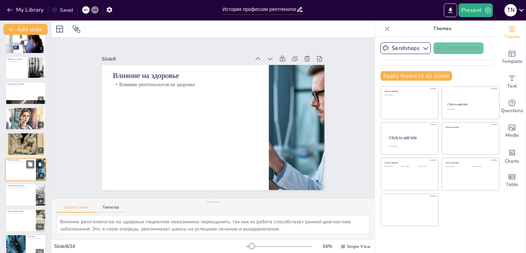
scroll to position [86, 0]
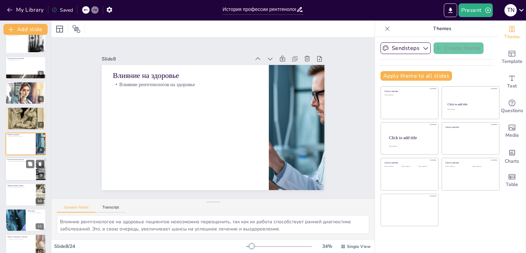
click at [15, 172] on div at bounding box center [25, 169] width 41 height 23
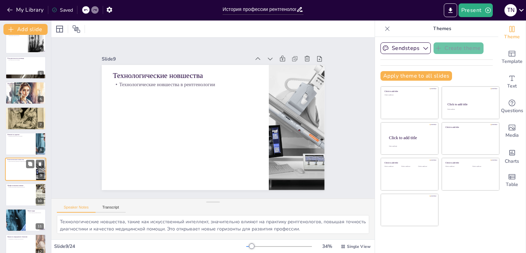
scroll to position [111, 0]
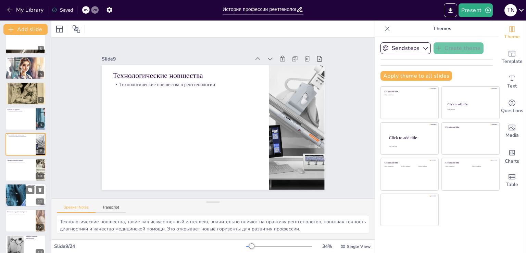
click at [12, 194] on div at bounding box center [15, 195] width 38 height 23
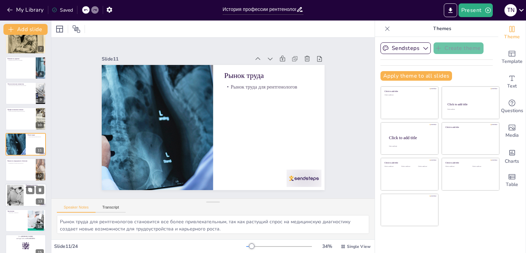
click at [14, 202] on div at bounding box center [16, 195] width 62 height 21
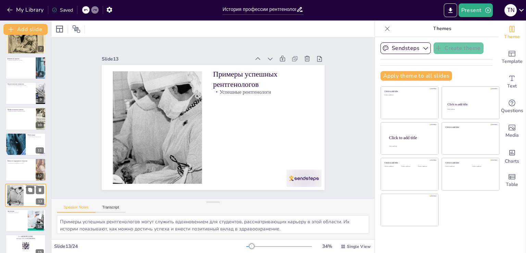
scroll to position [213, 0]
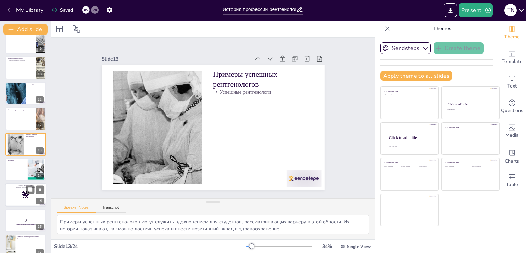
click at [25, 195] on rect at bounding box center [26, 195] width 8 height 8
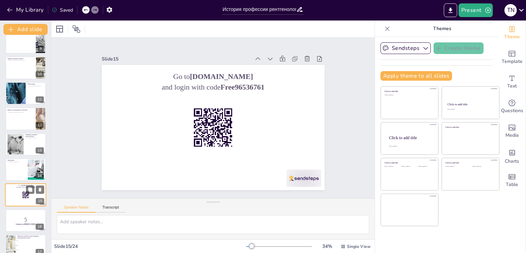
scroll to position [264, 0]
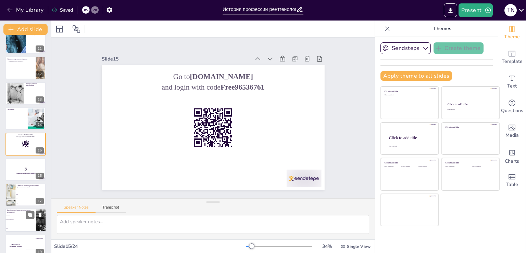
click at [24, 216] on li "Ультразвук" at bounding box center [20, 216] width 31 height 4
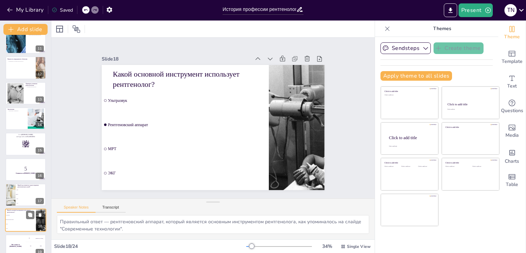
scroll to position [340, 0]
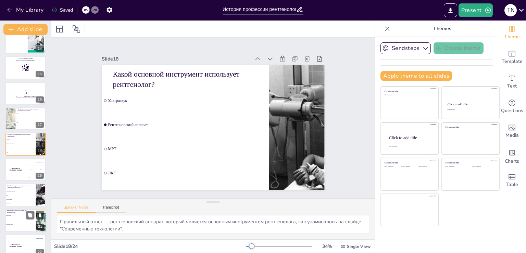
click at [23, 219] on li "Аналитические способности" at bounding box center [20, 220] width 31 height 4
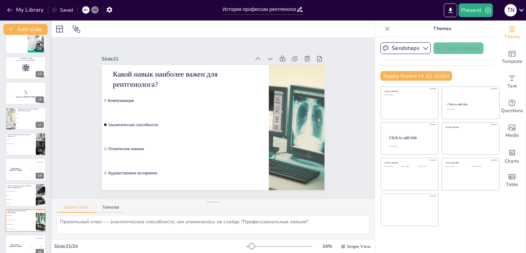
scroll to position [401, 0]
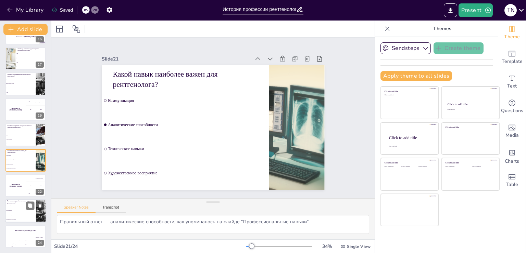
click at [28, 216] on li "Игнорирование данных" at bounding box center [20, 215] width 31 height 4
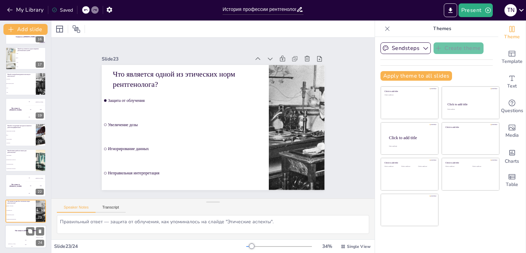
click at [21, 241] on div "200" at bounding box center [26, 245] width 14 height 8
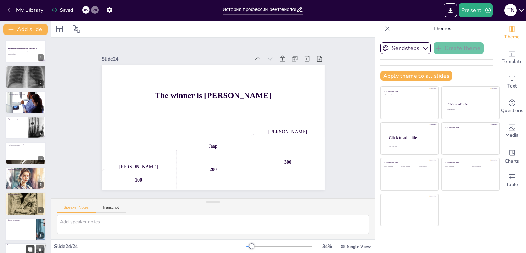
scroll to position [0, 0]
